Goal: Check status: Check status

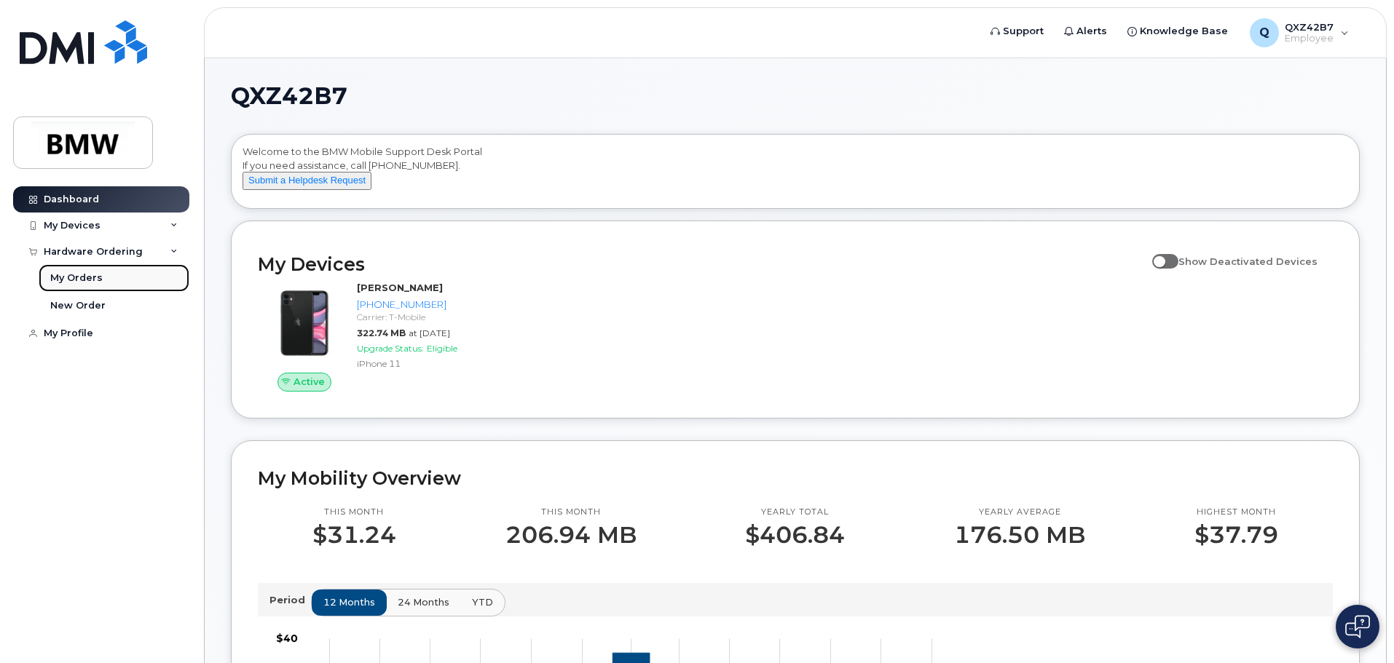
click at [88, 275] on div "My Orders" at bounding box center [76, 278] width 52 height 13
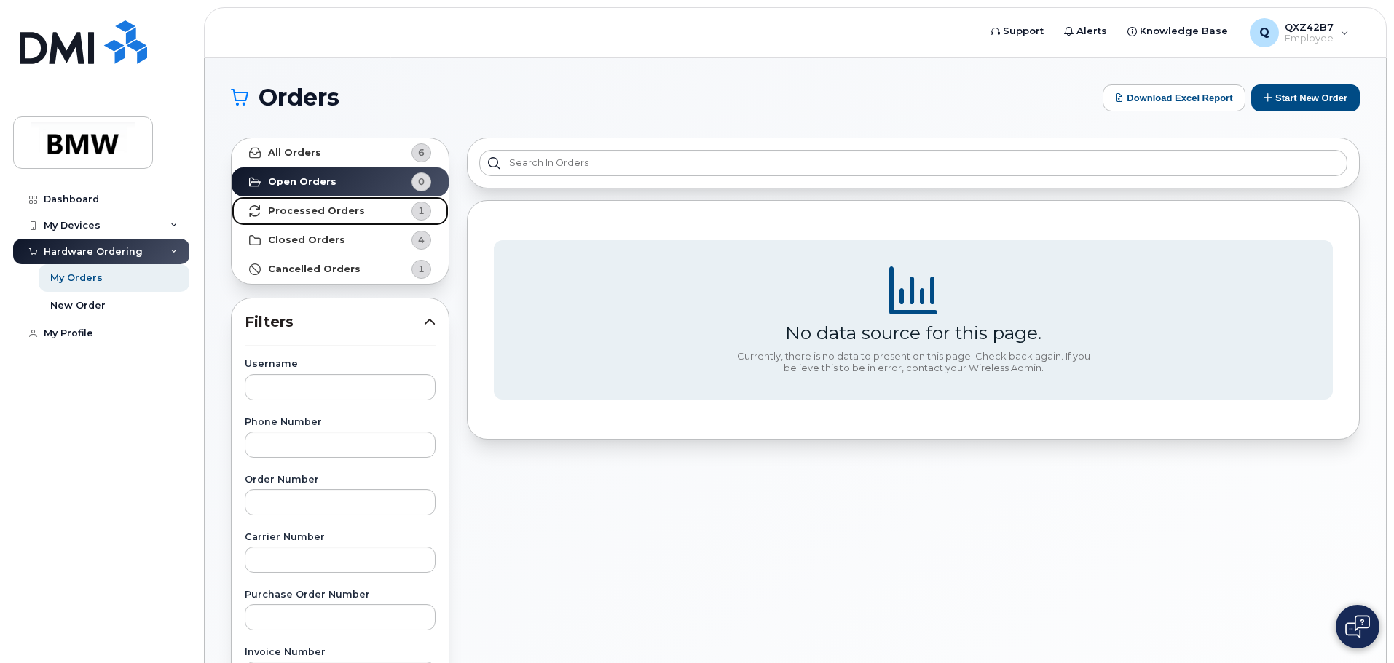
click at [325, 204] on link "Processed Orders 1" at bounding box center [340, 211] width 217 height 29
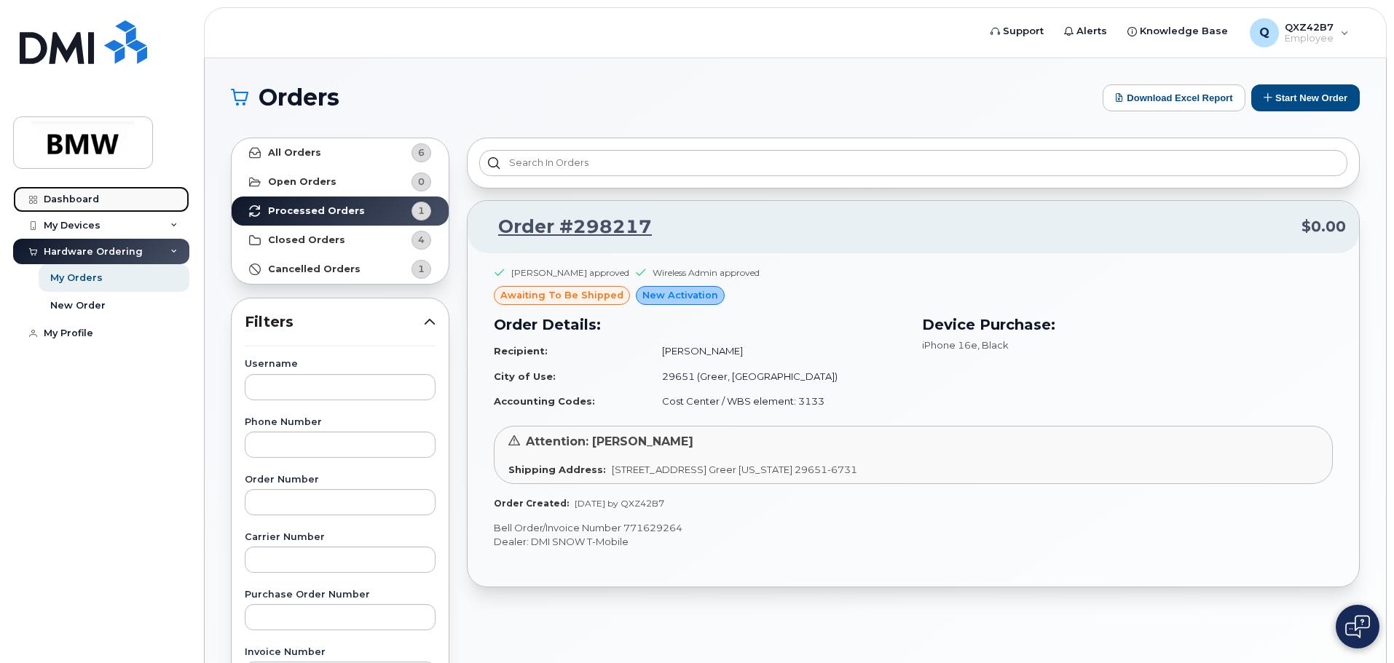
click at [92, 199] on div "Dashboard" at bounding box center [71, 200] width 55 height 12
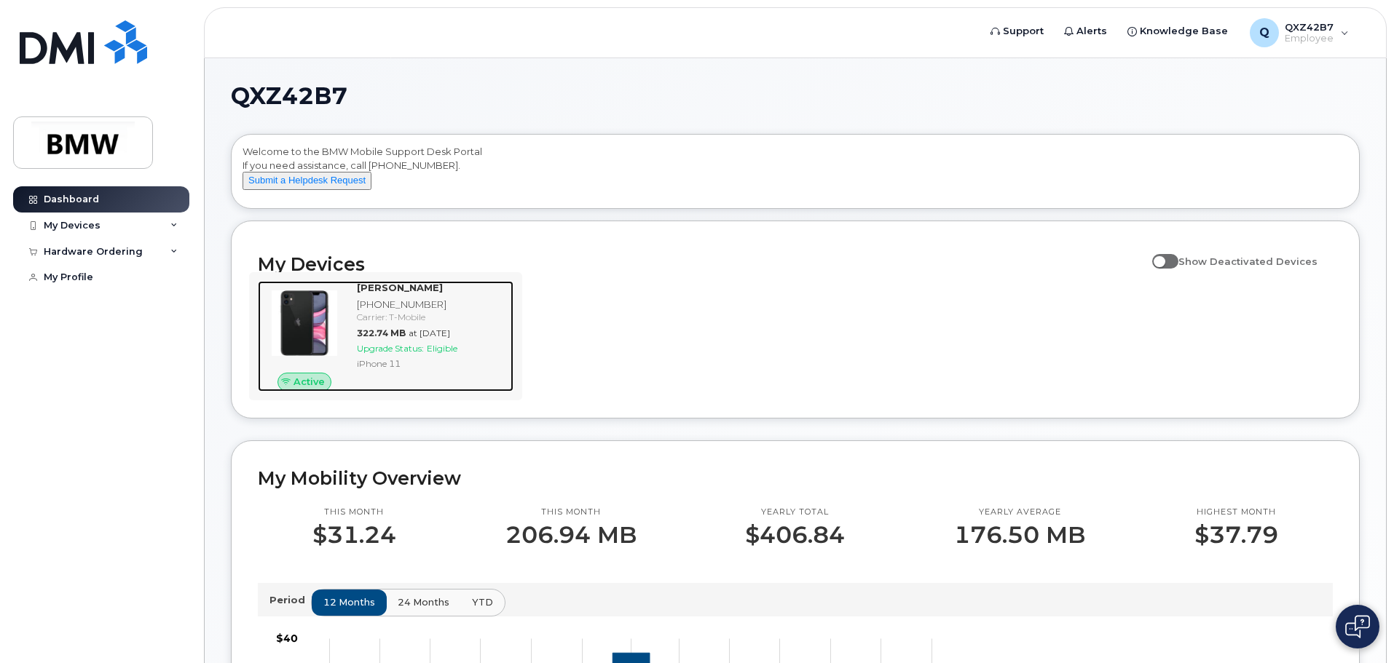
click at [320, 333] on img at bounding box center [304, 323] width 70 height 70
